Goal: Transaction & Acquisition: Purchase product/service

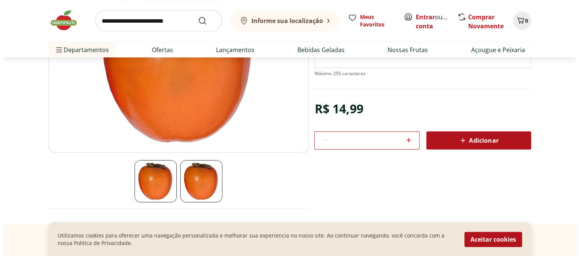
scroll to position [158, 0]
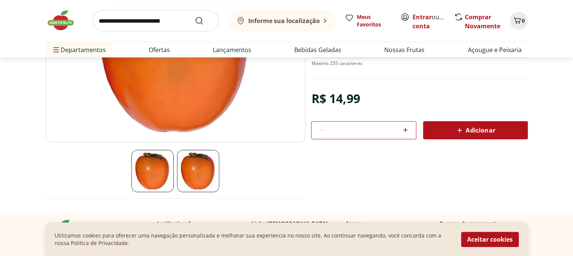
click at [406, 127] on icon at bounding box center [405, 129] width 5 height 5
click at [404, 127] on icon at bounding box center [405, 129] width 5 height 5
click at [404, 125] on icon at bounding box center [405, 129] width 9 height 9
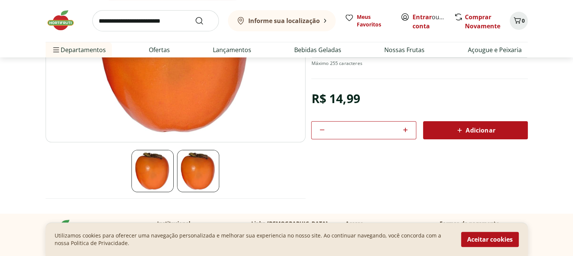
click at [404, 125] on icon at bounding box center [405, 129] width 9 height 9
type input "*"
click at [453, 123] on div "Adicionar" at bounding box center [475, 130] width 93 height 14
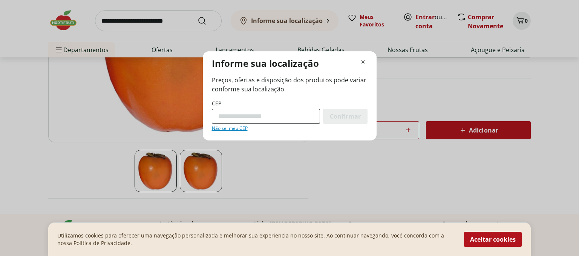
click at [254, 116] on input "CEP" at bounding box center [266, 116] width 108 height 15
type input "*********"
click at [338, 117] on span "Confirmar" at bounding box center [345, 116] width 31 height 6
